Goal: Information Seeking & Learning: Check status

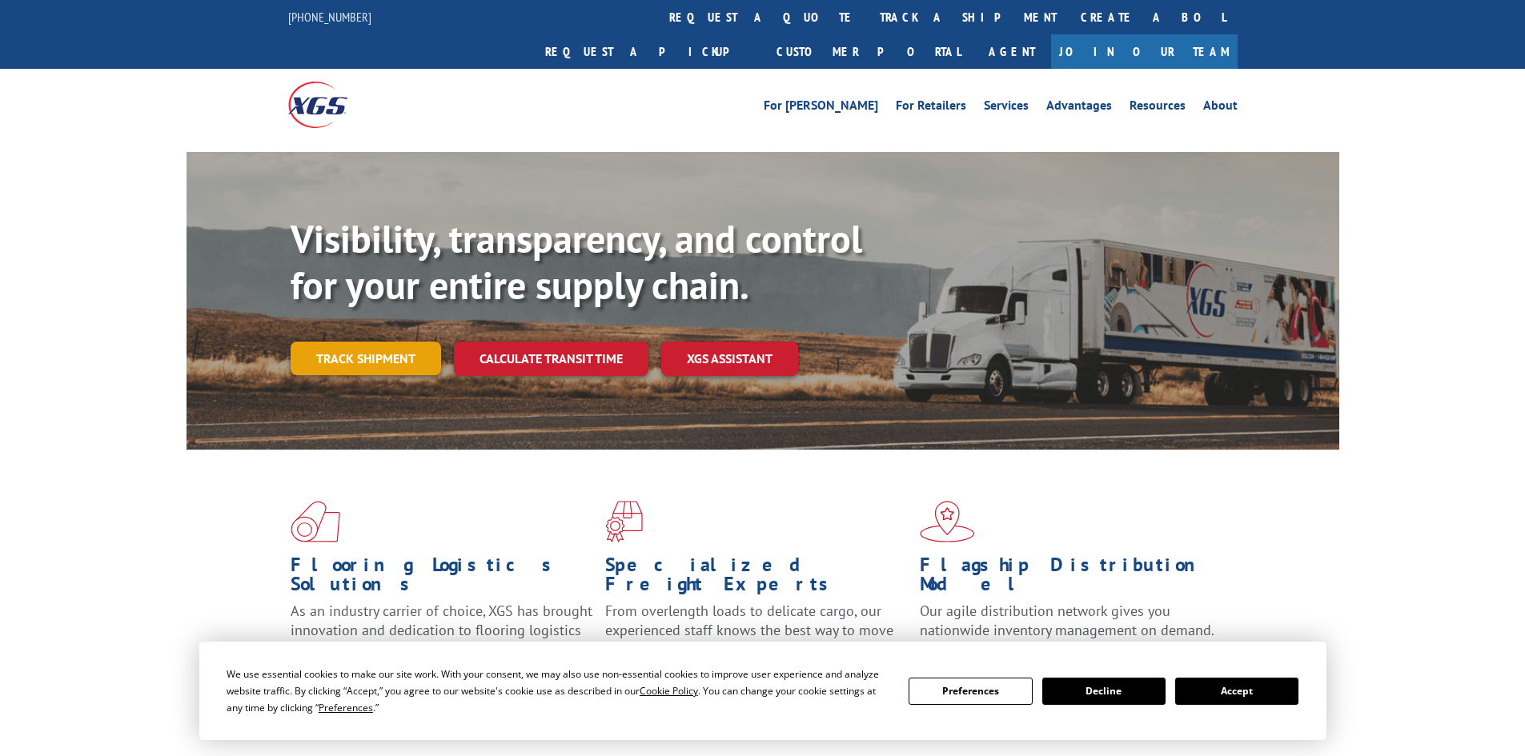
click at [369, 342] on link "Track shipment" at bounding box center [366, 359] width 150 height 34
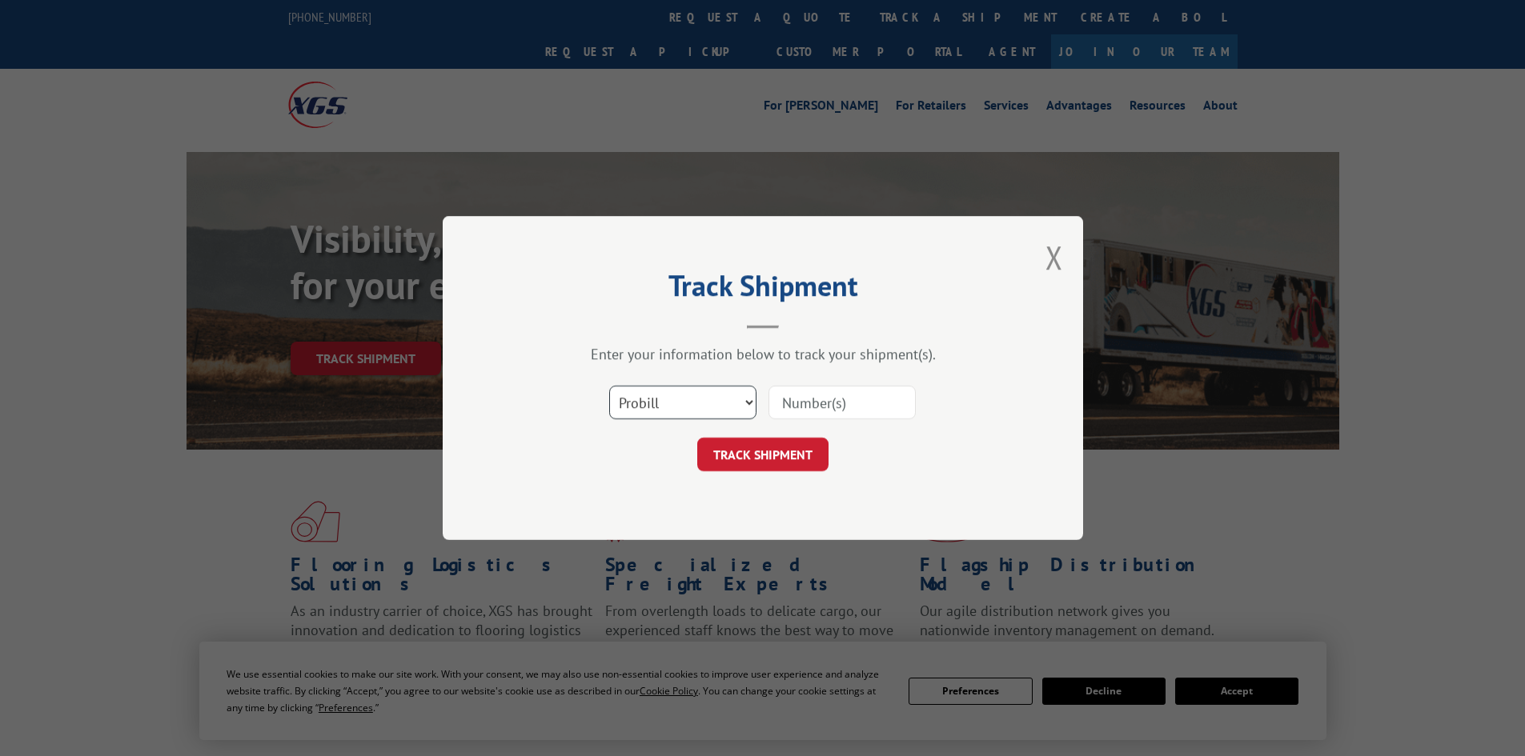
click at [700, 394] on select "Select category... Probill BOL PO" at bounding box center [682, 403] width 147 height 34
select select "bol"
click at [609, 386] on select "Select category... Probill BOL PO" at bounding box center [682, 403] width 147 height 34
click at [856, 412] on input at bounding box center [841, 403] width 147 height 34
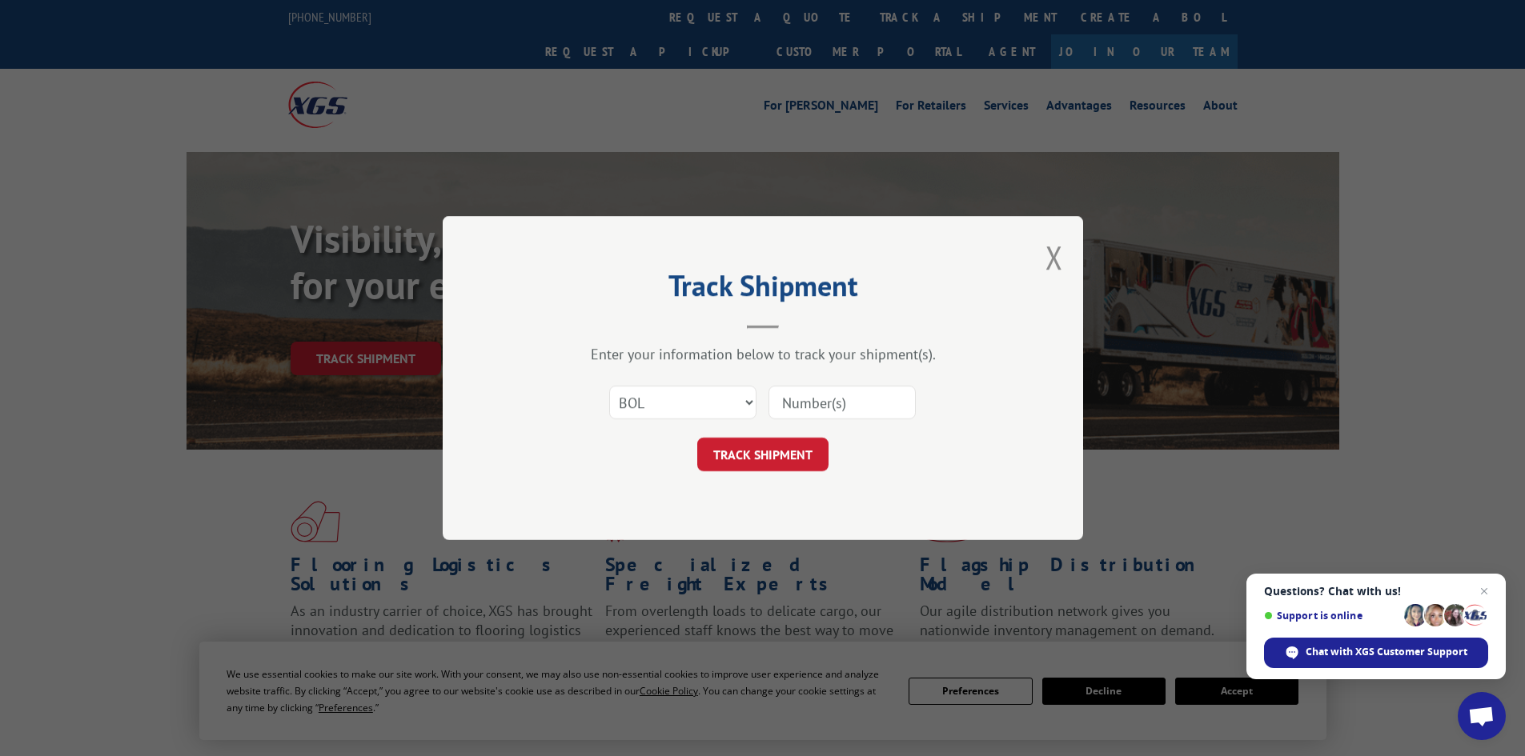
paste input "7038058"
type input "7038058"
click at [796, 445] on button "TRACK SHIPMENT" at bounding box center [762, 455] width 131 height 34
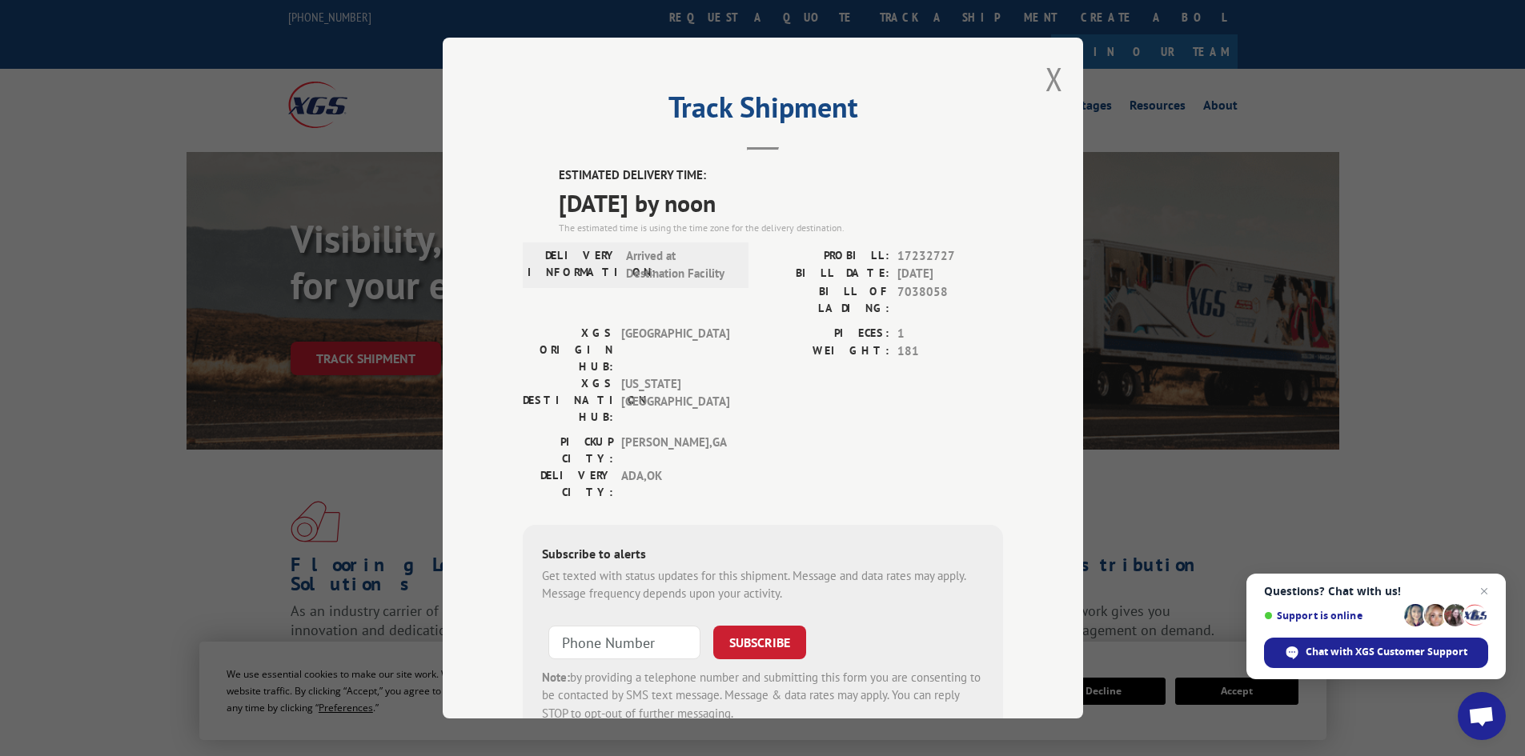
drag, startPoint x: 814, startPoint y: 193, endPoint x: 525, endPoint y: 162, distance: 290.6
click at [525, 162] on div "Track Shipment ESTIMATED DELIVERY TIME: [DATE] by noon The estimated time is us…" at bounding box center [763, 378] width 640 height 681
copy div "ESTIMATED DELIVERY TIME: [DATE] by noon"
